Goal: Find specific page/section: Locate a particular part of the current website

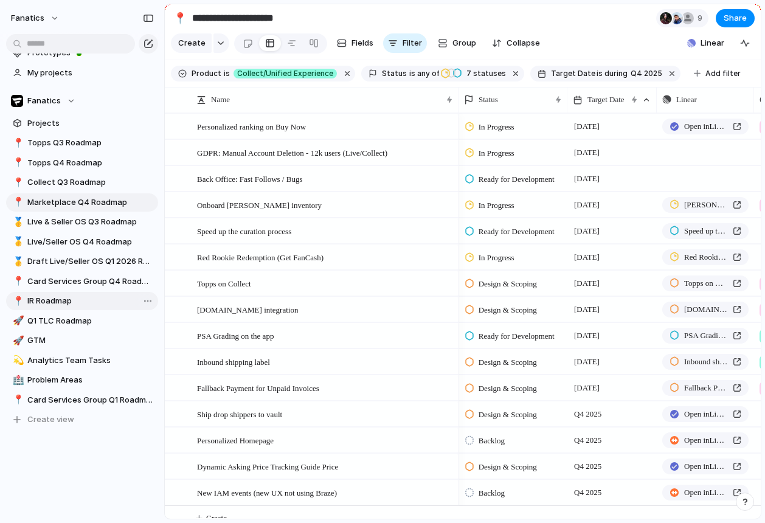
scroll to position [54, 0]
click at [60, 220] on span "Live & Seller OS Q3 Roadmap" at bounding box center [90, 221] width 127 height 12
type input "**********"
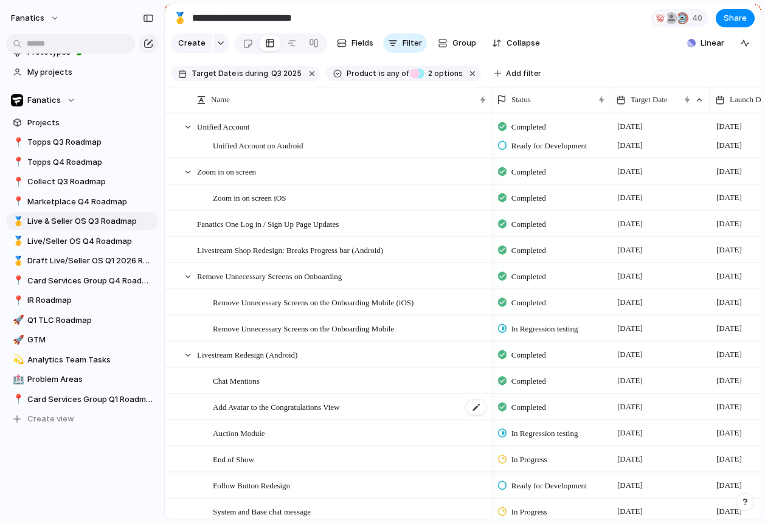
scroll to position [738, 0]
